Goal: Task Accomplishment & Management: Manage account settings

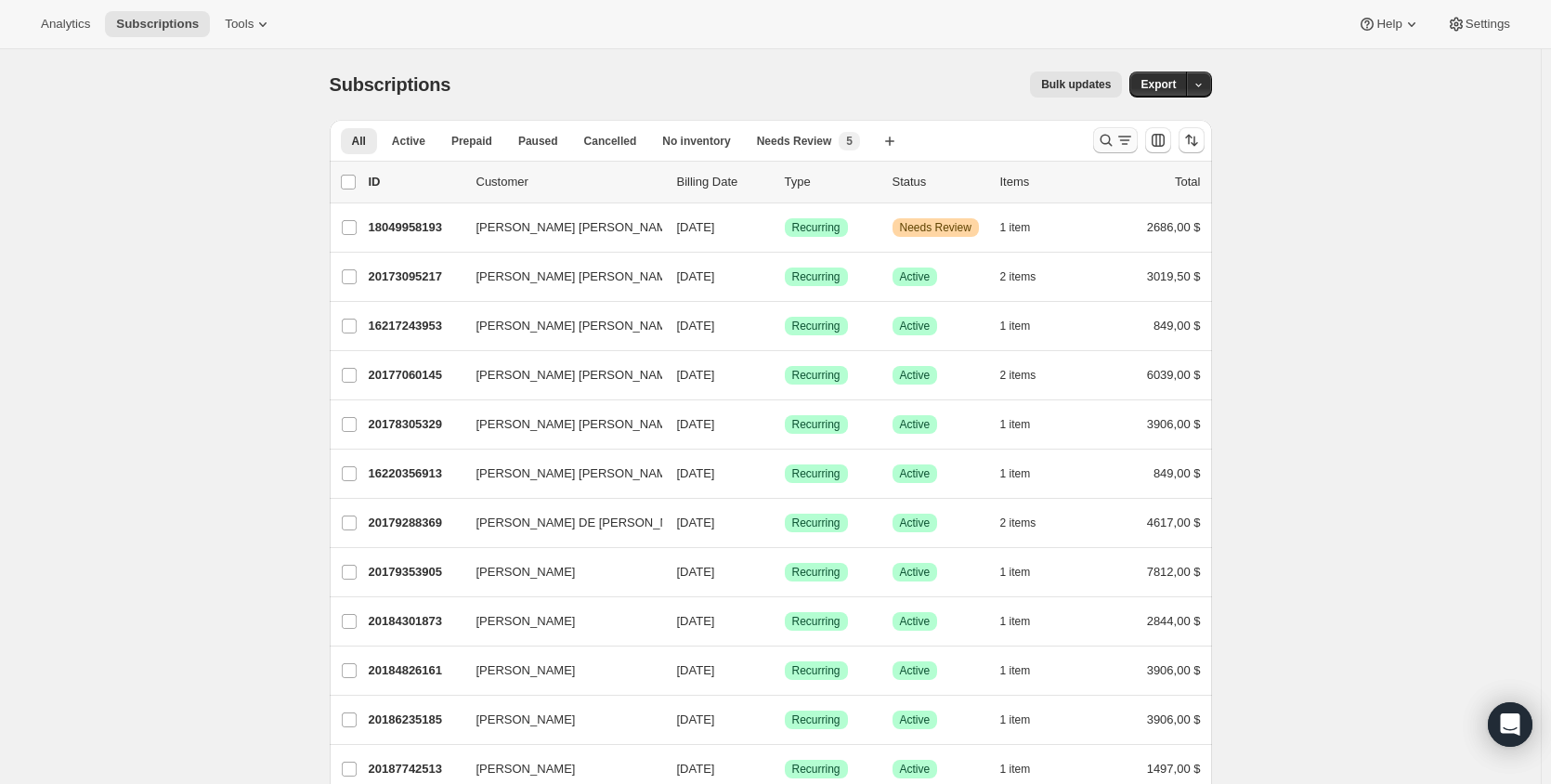
click at [1116, 141] on icon "Buscar y filtrar resultados" at bounding box center [1105, 140] width 18 height 18
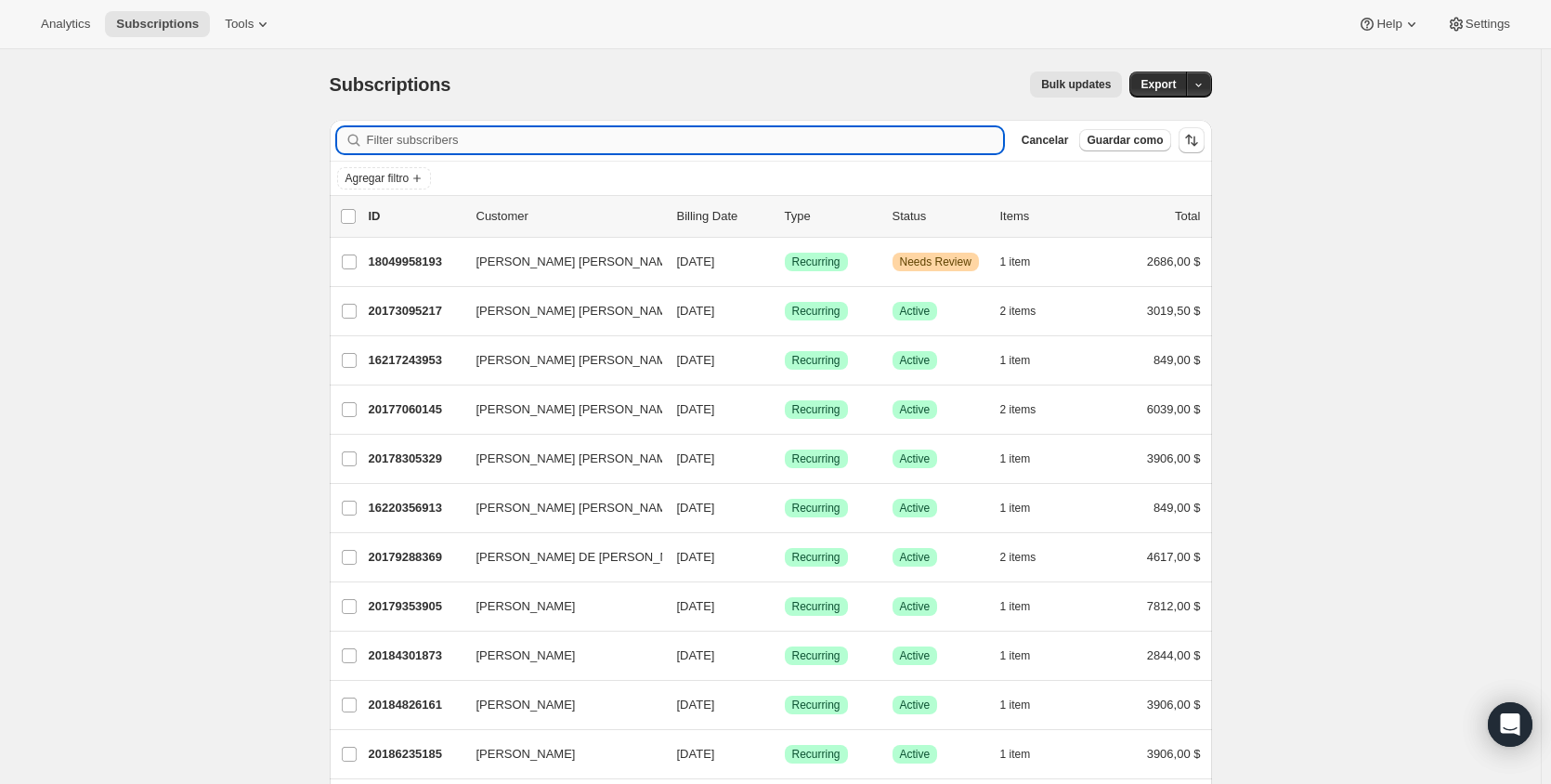
click at [809, 143] on input "Filter subscribers" at bounding box center [685, 140] width 636 height 26
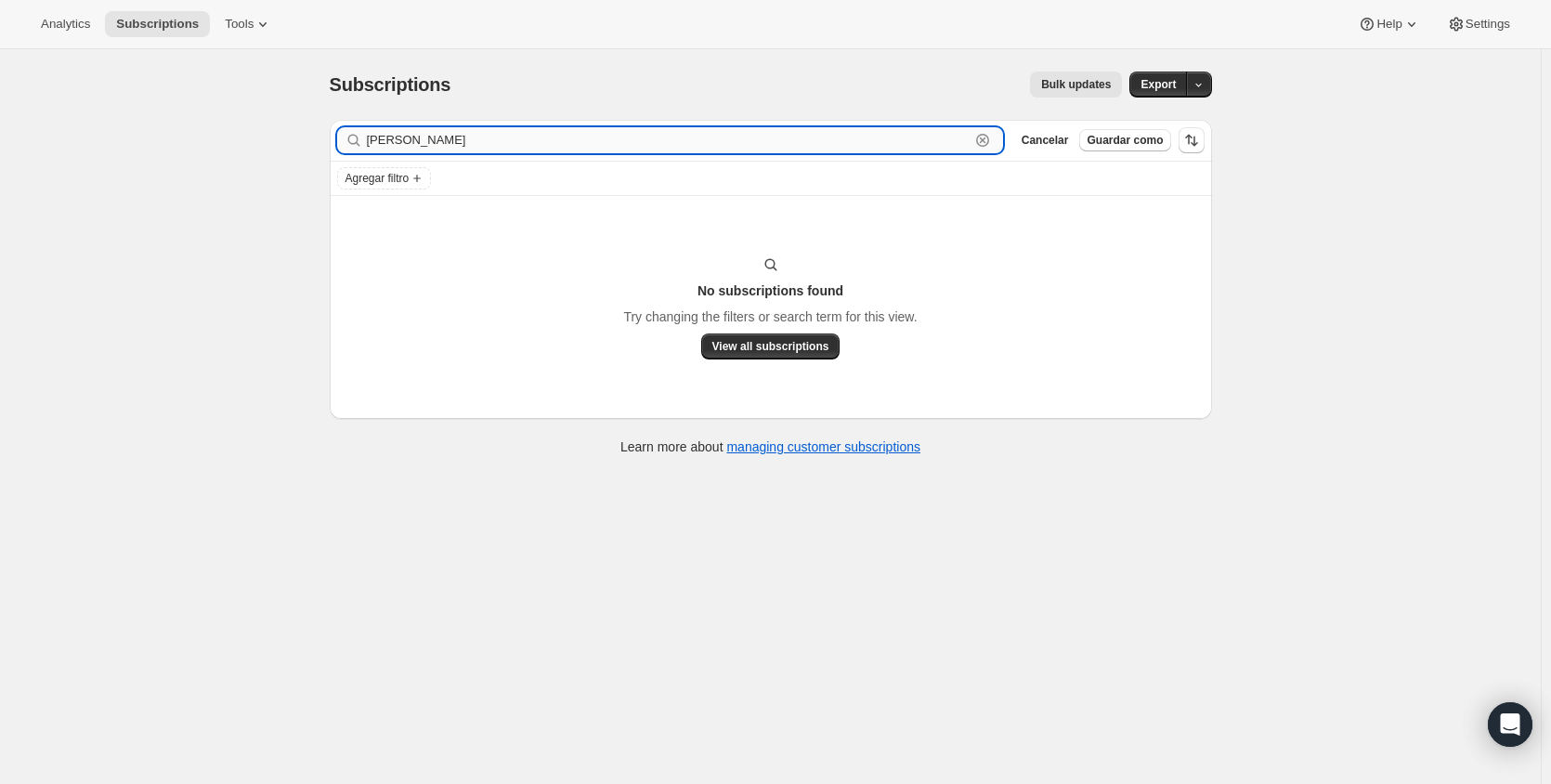
click at [427, 130] on input "[PERSON_NAME]" at bounding box center [668, 140] width 602 height 26
type input "[PERSON_NAME]"
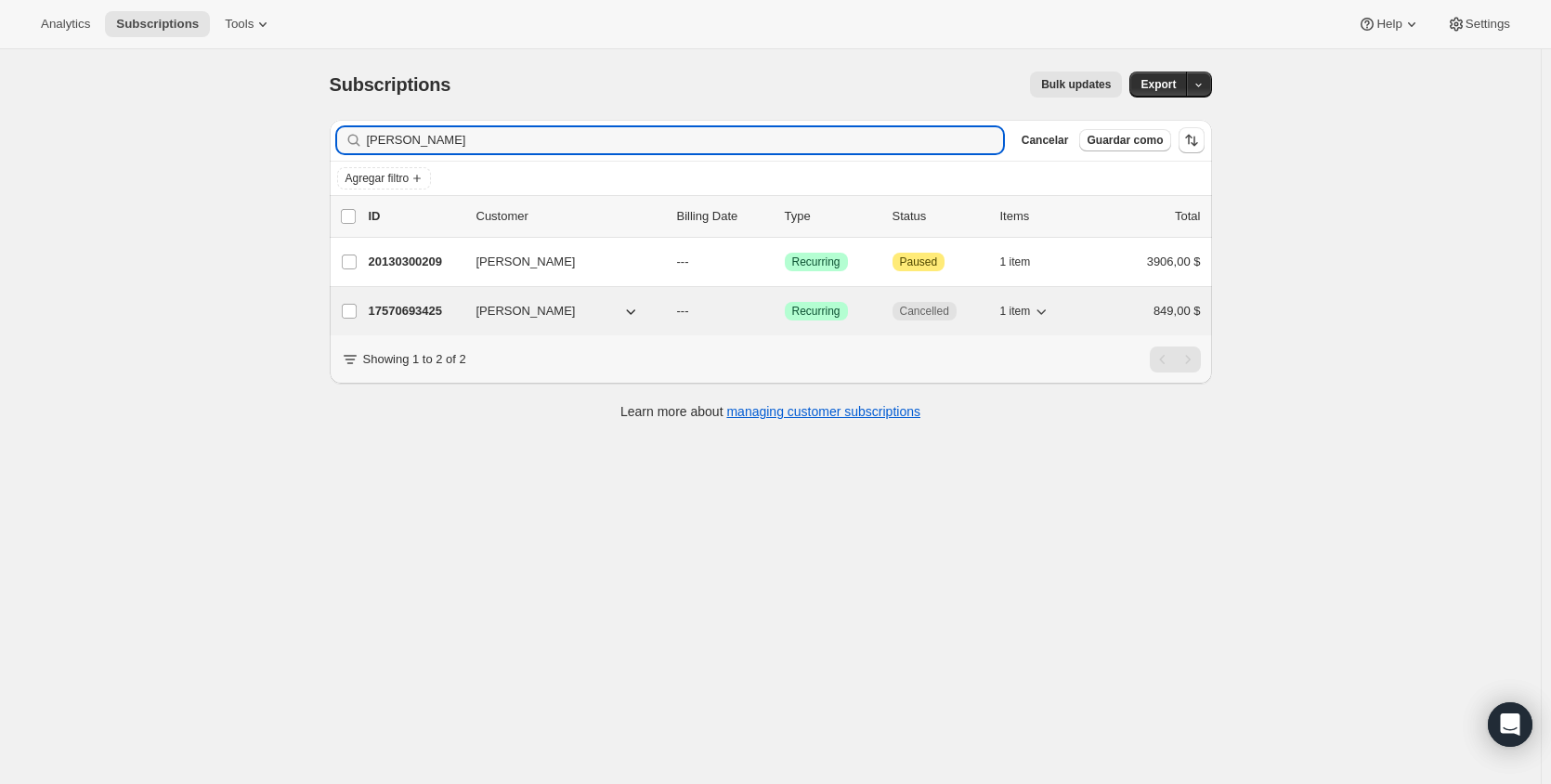
click at [432, 307] on p "17570693425" at bounding box center [415, 311] width 93 height 18
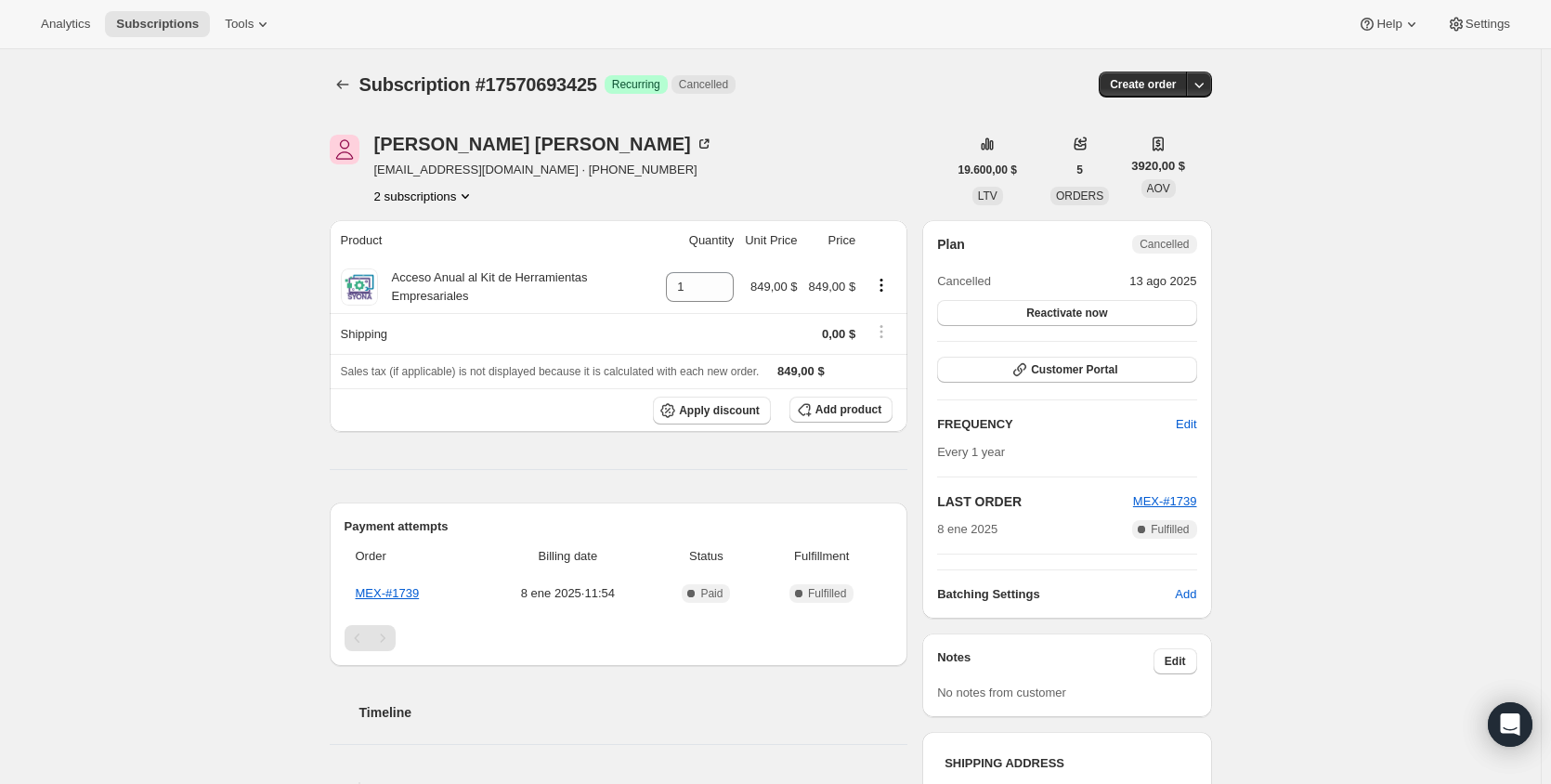
drag, startPoint x: 460, startPoint y: 143, endPoint x: 683, endPoint y: 248, distance: 246.5
click at [501, 148] on div "[PERSON_NAME]" at bounding box center [543, 143] width 339 height 18
click at [467, 203] on button "2 subscriptions" at bounding box center [425, 195] width 101 height 18
click at [465, 267] on span "20130300209" at bounding box center [427, 262] width 129 height 18
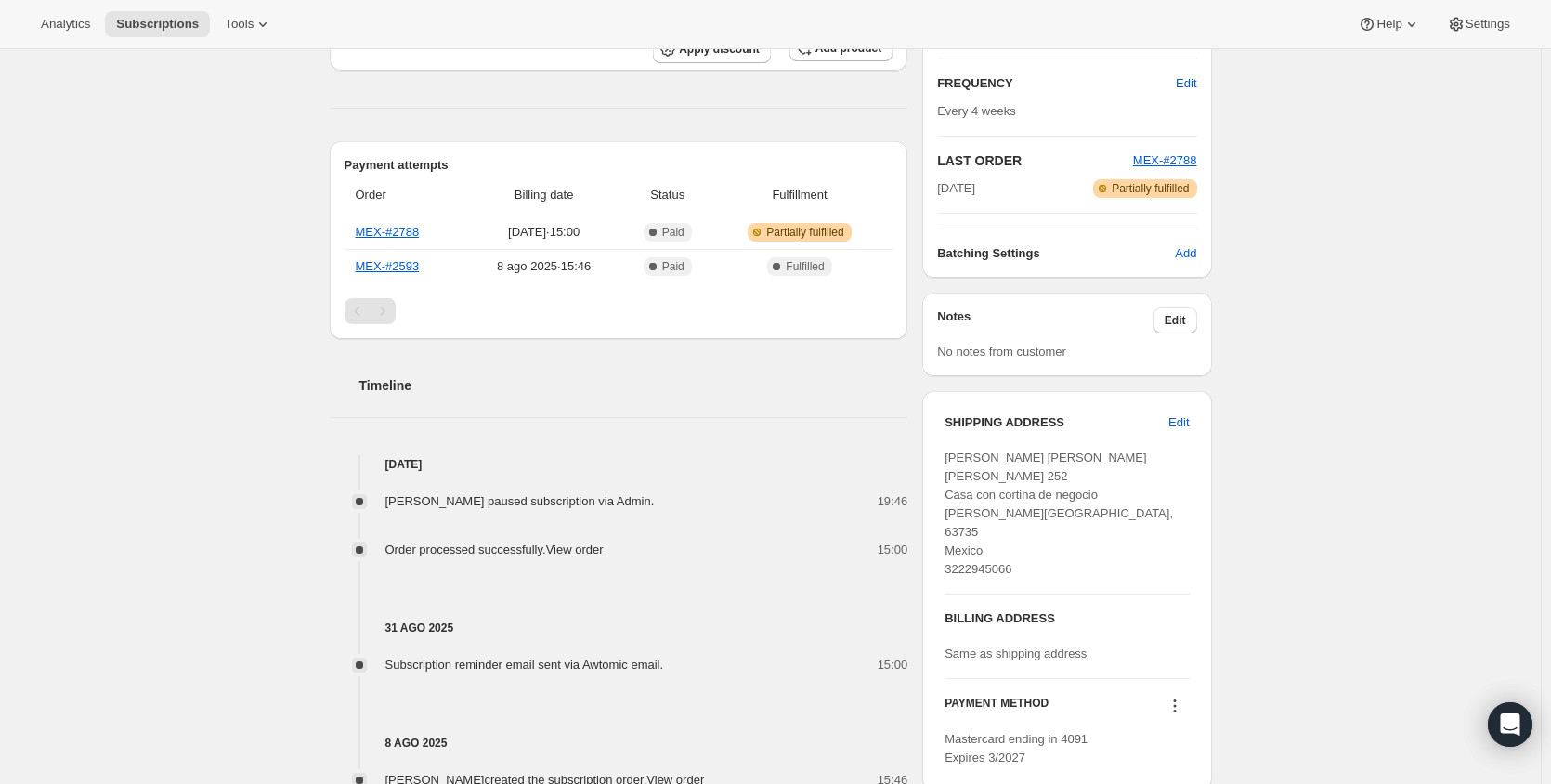
scroll to position [372, 0]
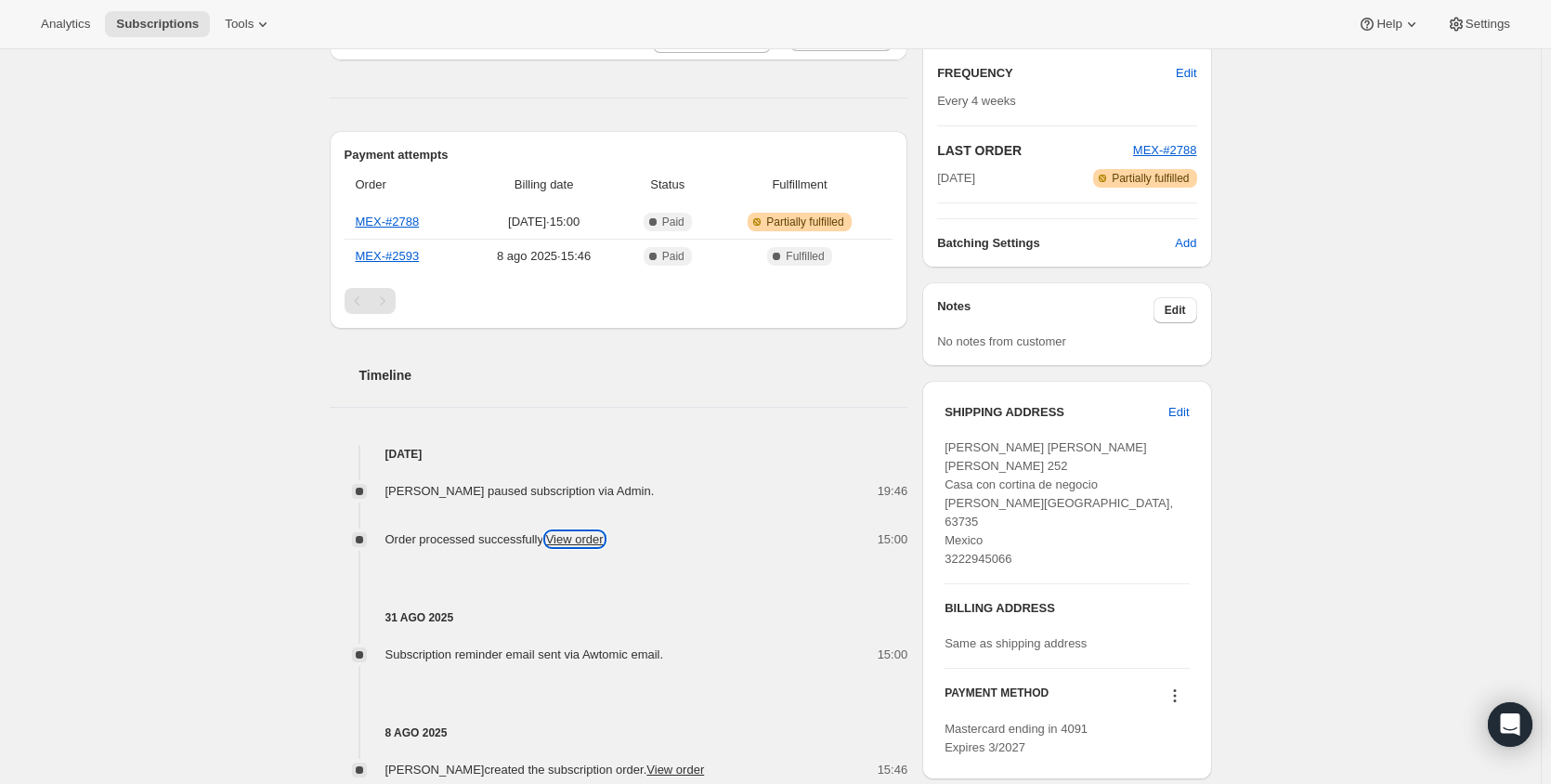
click at [584, 540] on link "View order" at bounding box center [575, 539] width 57 height 14
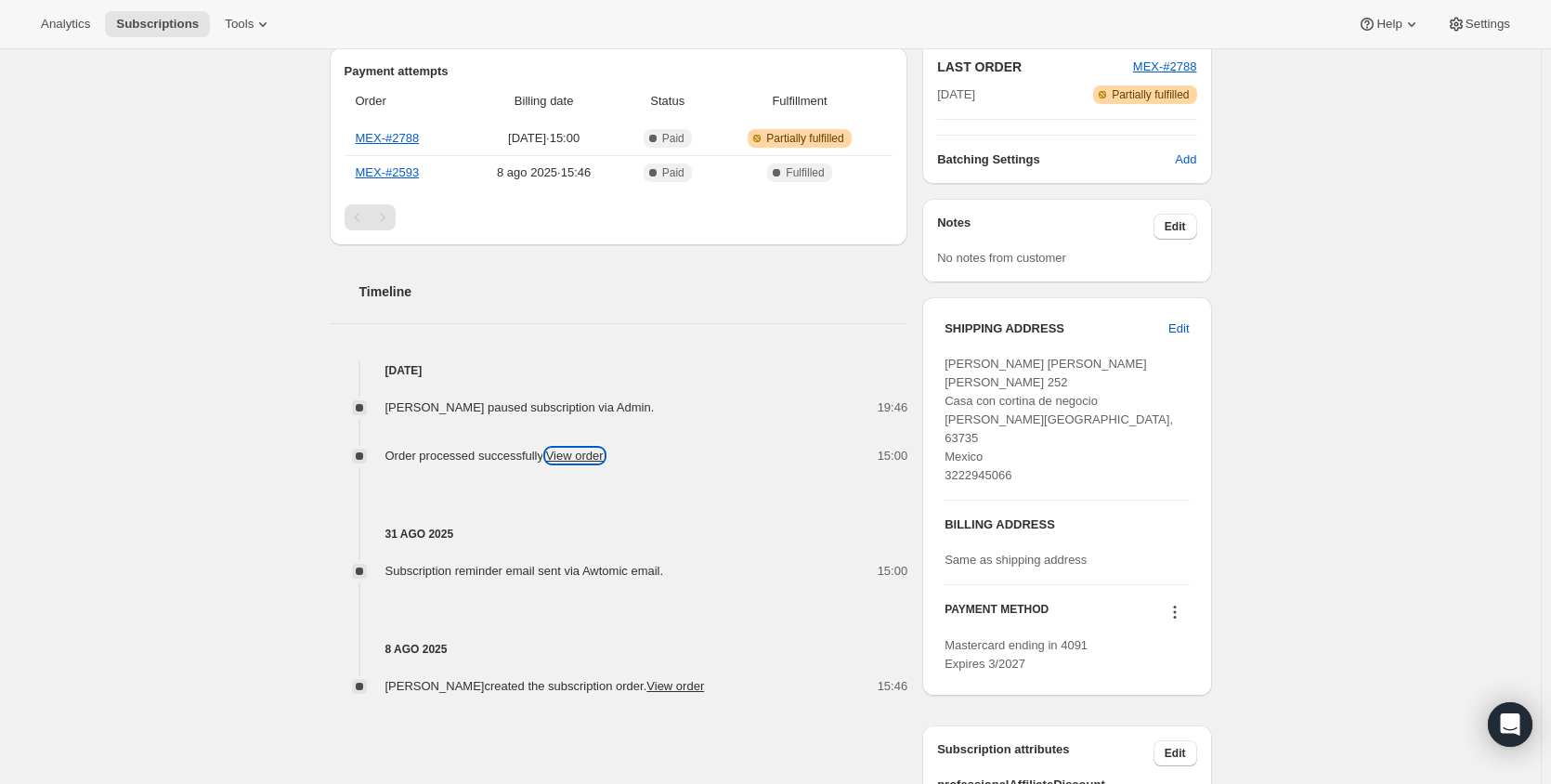
scroll to position [465, 0]
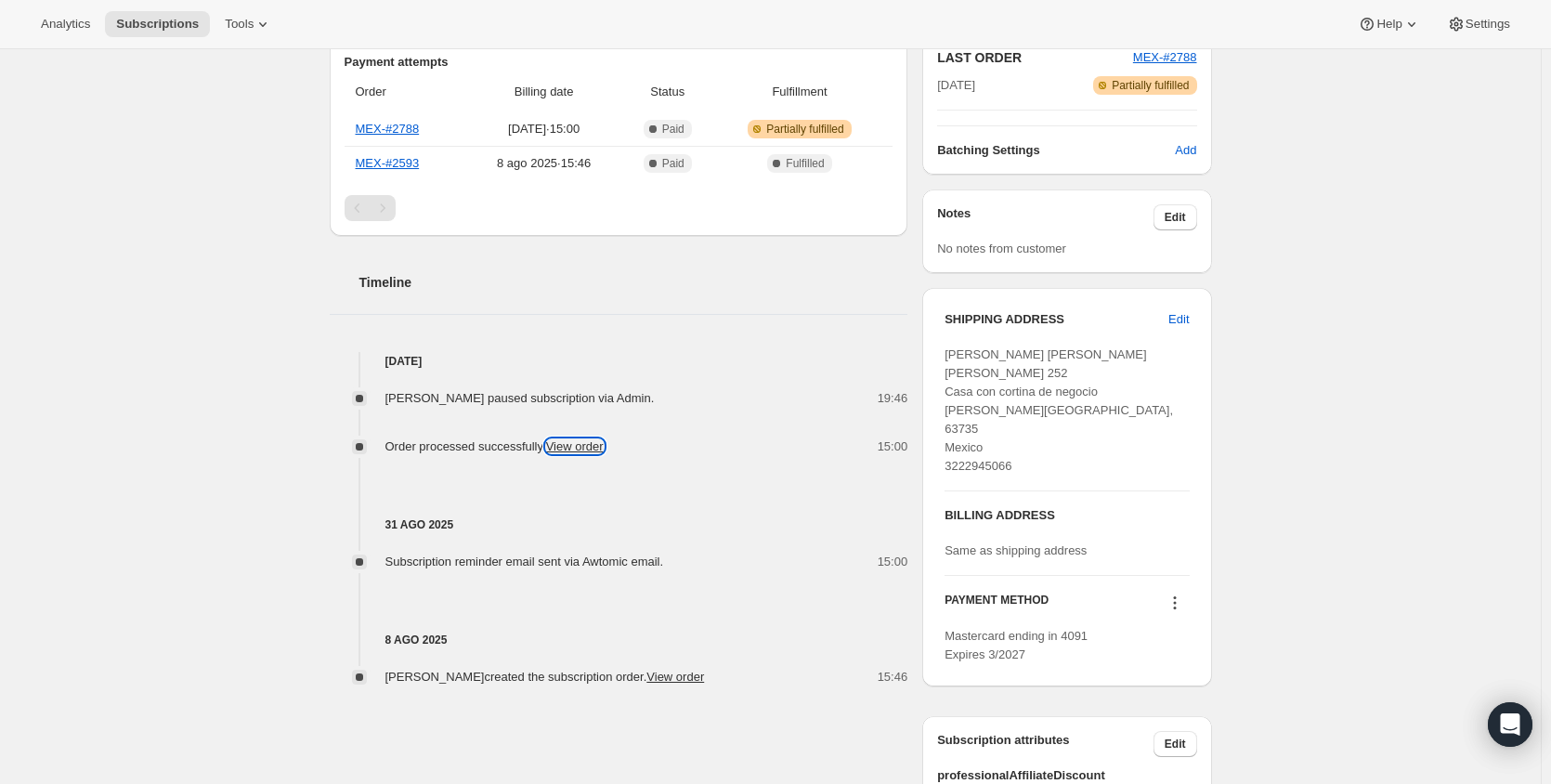
click at [601, 447] on link "View order" at bounding box center [575, 446] width 57 height 14
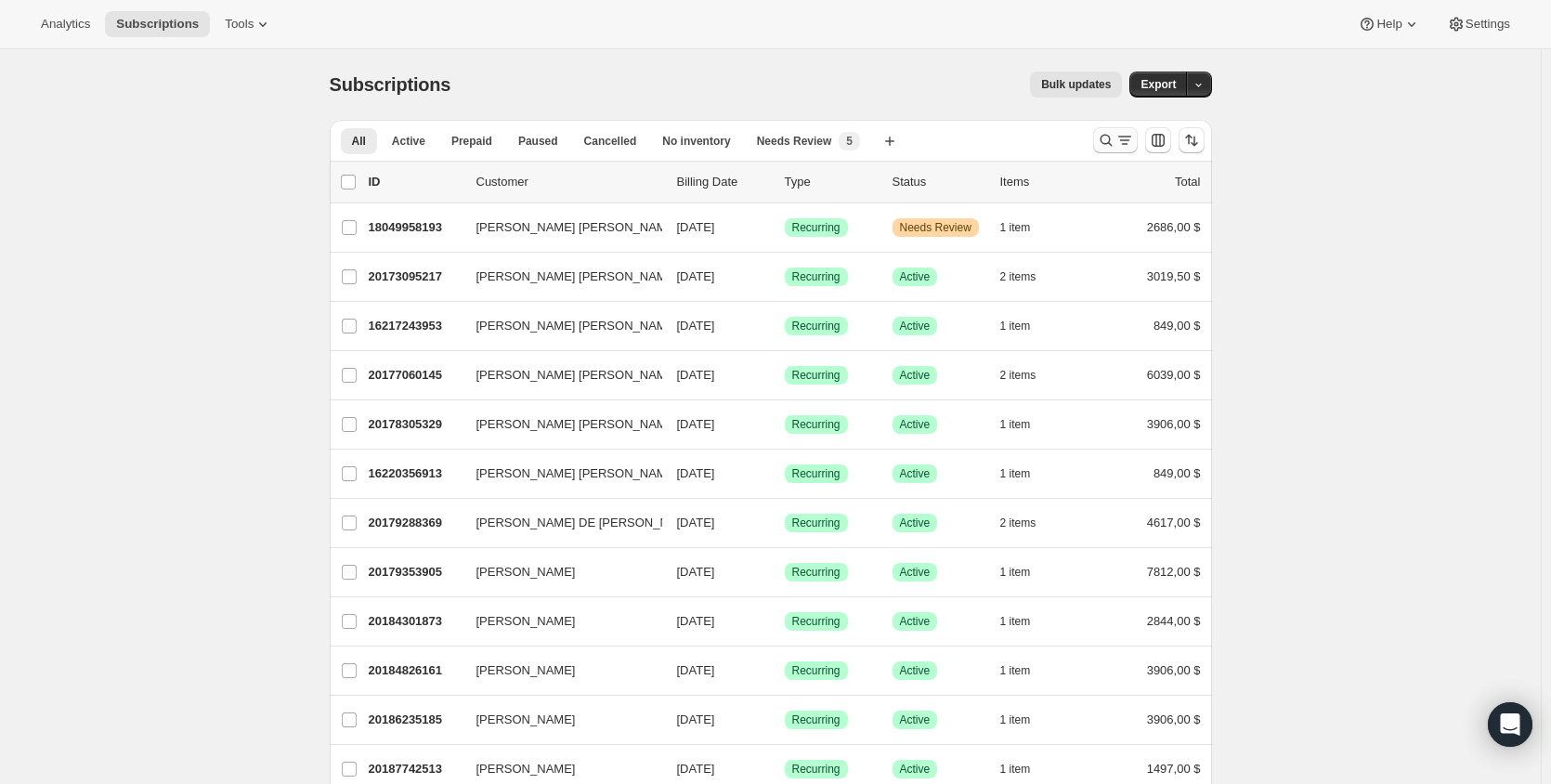
click at [1123, 147] on icon "Buscar y filtrar resultados" at bounding box center [1125, 140] width 18 height 18
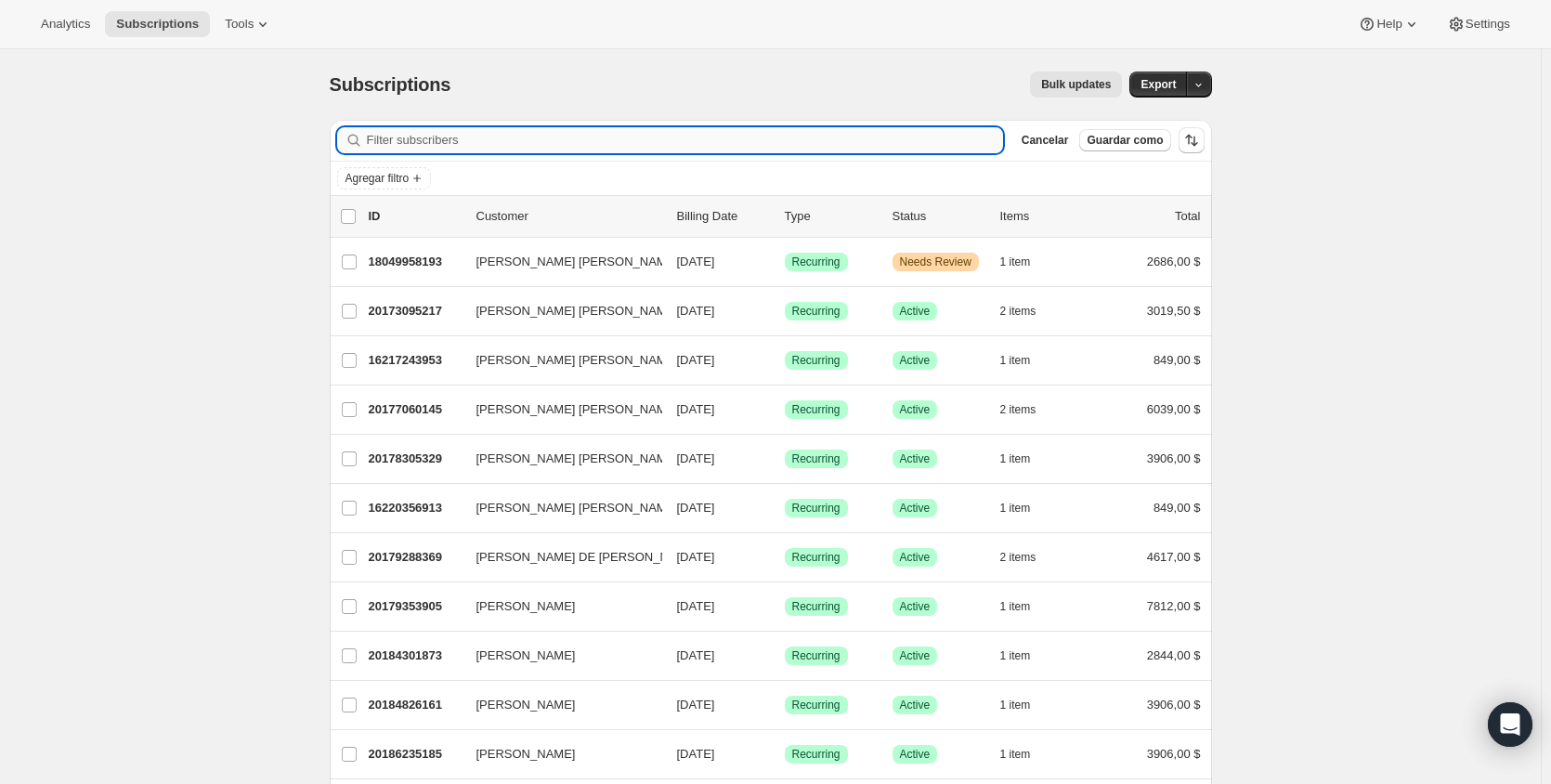
click at [805, 143] on input "Filter subscribers" at bounding box center [685, 140] width 636 height 26
paste input "[EMAIL_ADDRESS][DOMAIN_NAME]"
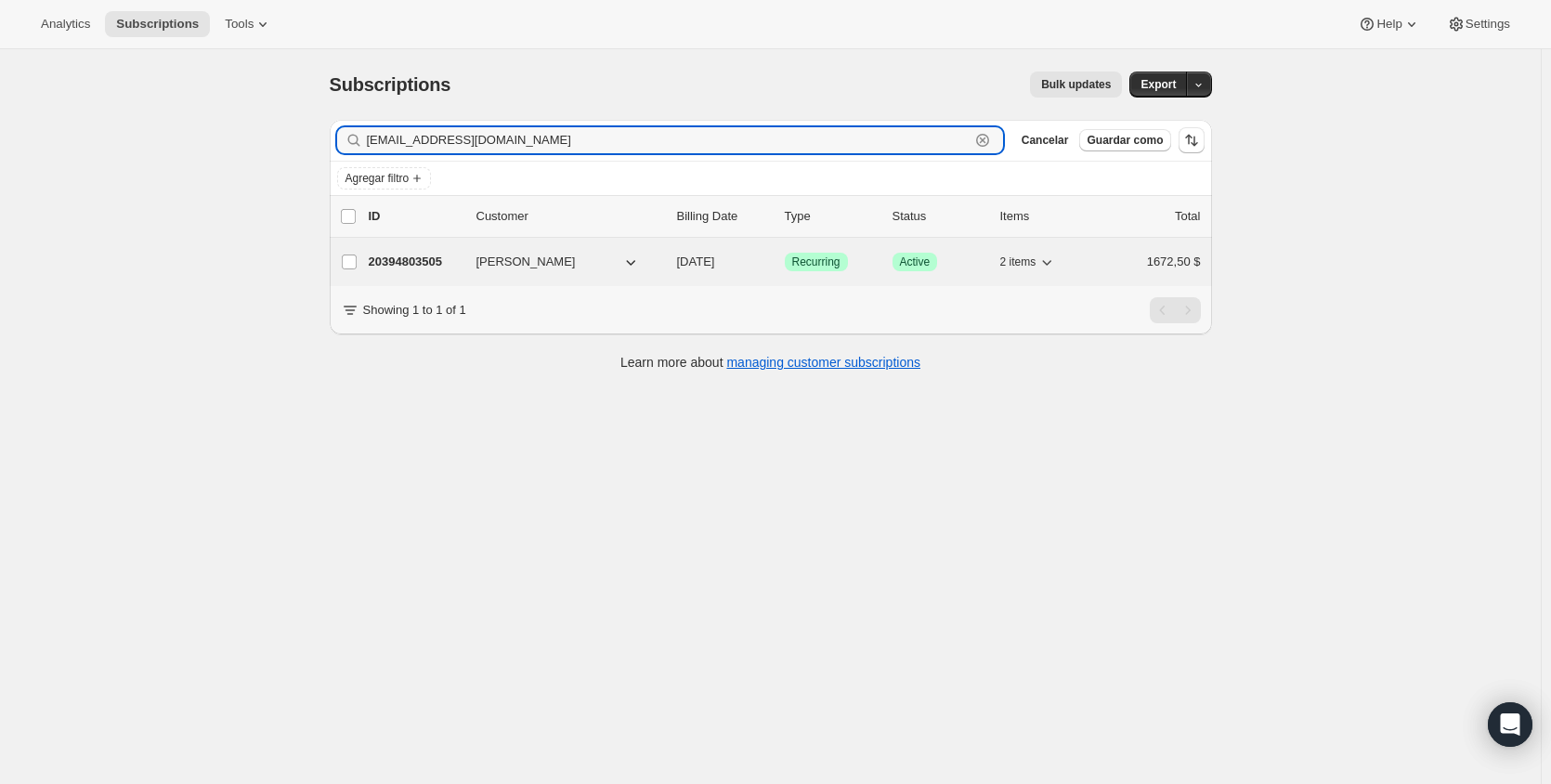
type input "[EMAIL_ADDRESS][DOMAIN_NAME]"
click at [420, 263] on p "20394803505" at bounding box center [415, 261] width 93 height 18
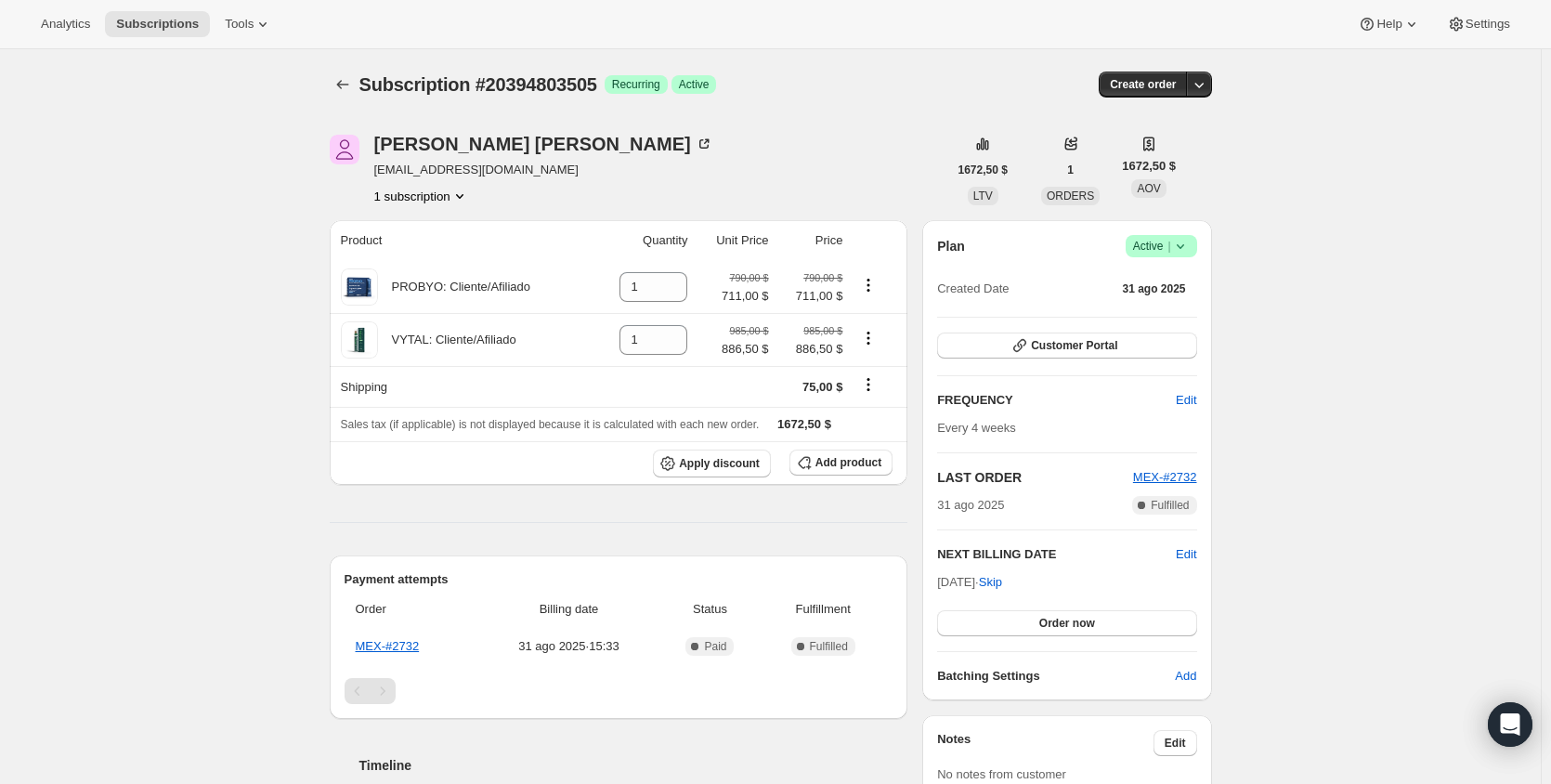
click at [1186, 241] on icon at bounding box center [1180, 246] width 18 height 18
click at [451, 190] on button "1 subscription" at bounding box center [421, 195] width 95 height 18
click at [453, 190] on button "1 subscription" at bounding box center [421, 195] width 95 height 18
click at [1170, 247] on span "|" at bounding box center [1169, 247] width 3 height 15
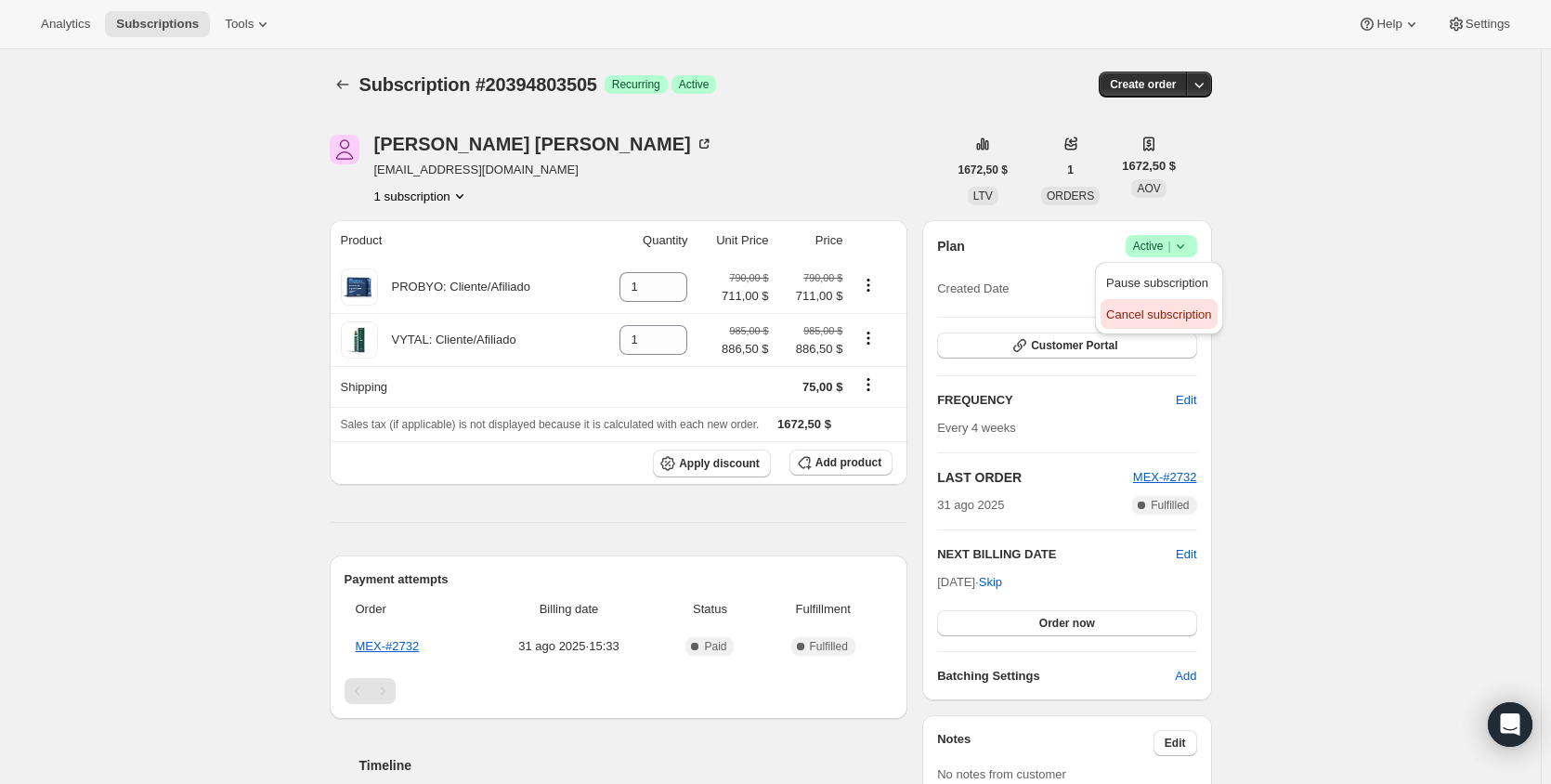
click at [1167, 313] on span "Cancel subscription" at bounding box center [1159, 314] width 105 height 14
